Goal: Check status: Check status

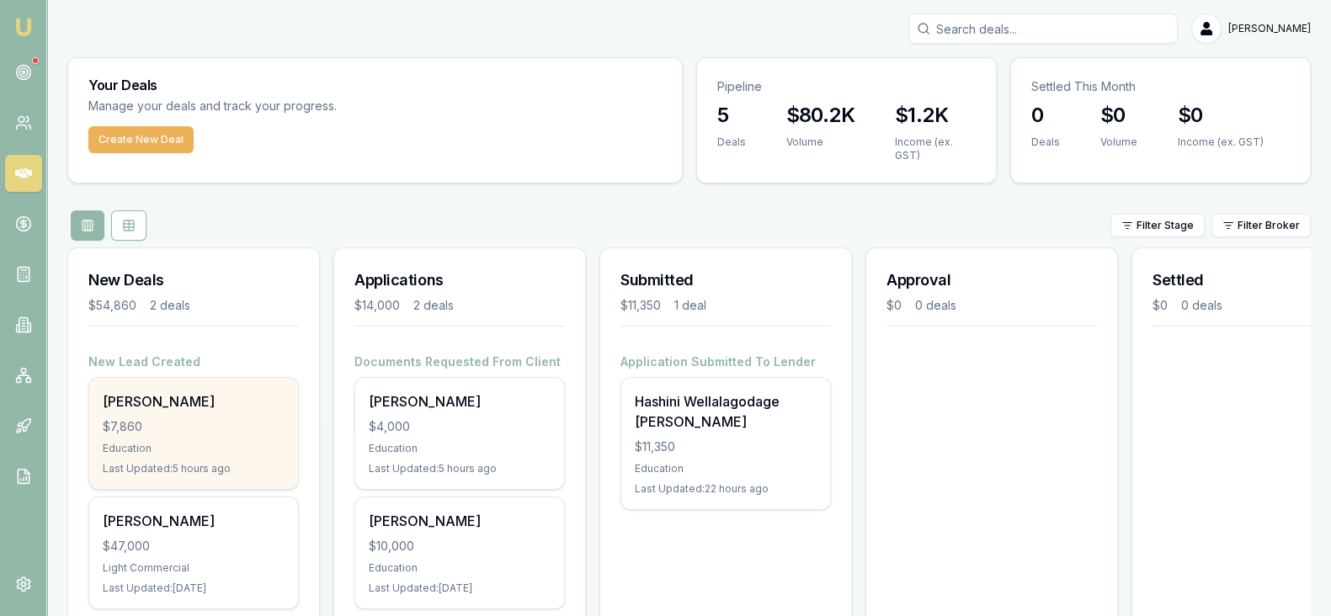
click at [236, 435] on div "[PERSON_NAME] $7,860 Education Last Updated: 5 hours ago" at bounding box center [193, 433] width 209 height 111
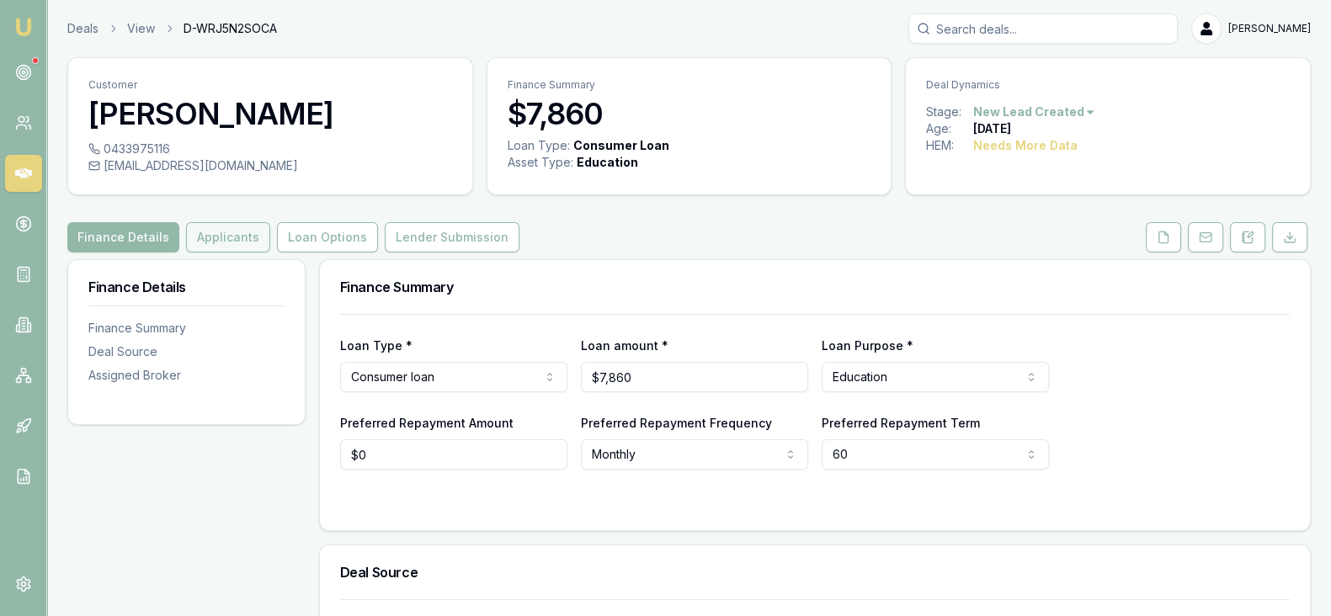
click at [227, 245] on button "Applicants" at bounding box center [228, 237] width 84 height 30
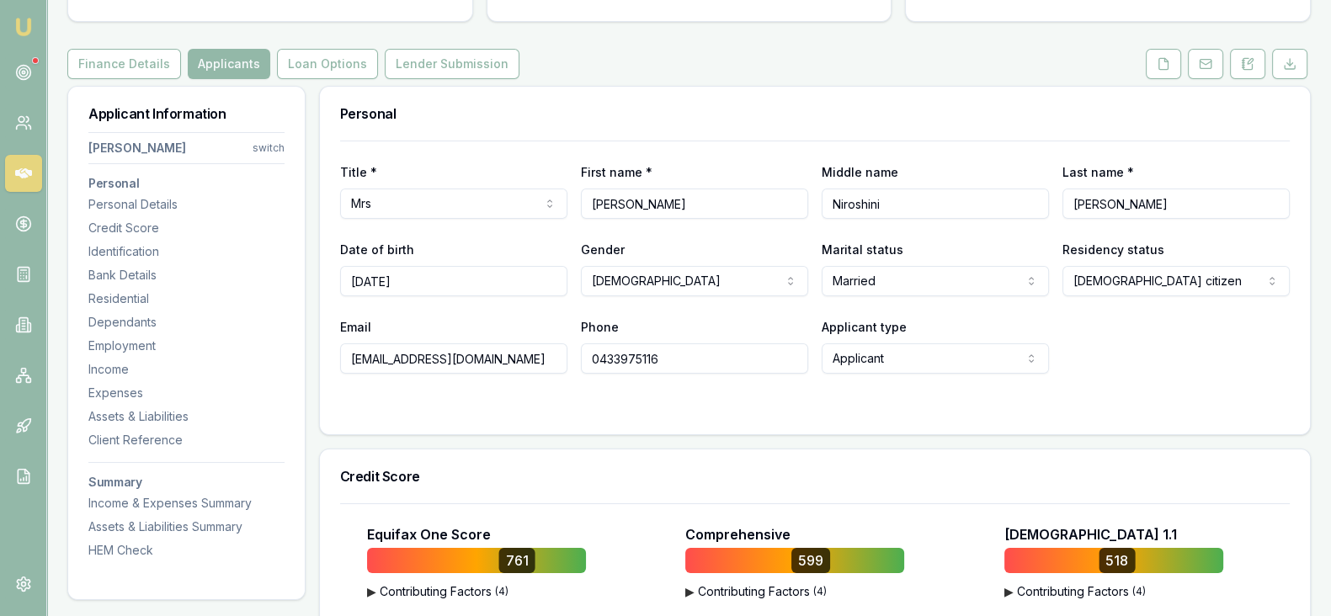
scroll to position [172, 0]
